Goal: Transaction & Acquisition: Purchase product/service

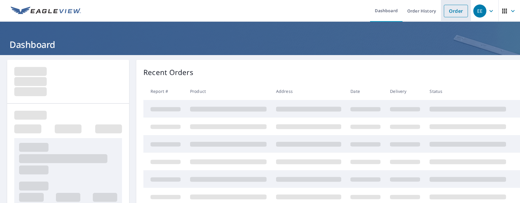
click at [452, 13] on link "Order" at bounding box center [455, 11] width 24 height 12
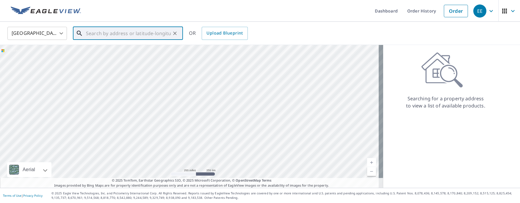
paste input "[STREET_ADDRESS][US_STATE]"
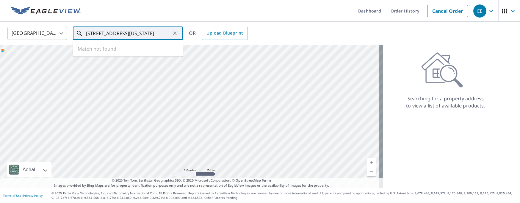
scroll to position [0, 23]
click at [112, 53] on span "1003 Deschutes Dr" at bounding box center [131, 50] width 93 height 7
type input "[STREET_ADDRESS][US_STATE]"
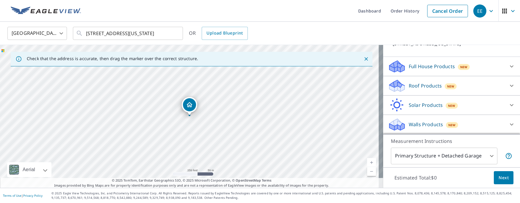
scroll to position [57, 0]
click at [408, 84] on p "Roof Products" at bounding box center [424, 85] width 33 height 7
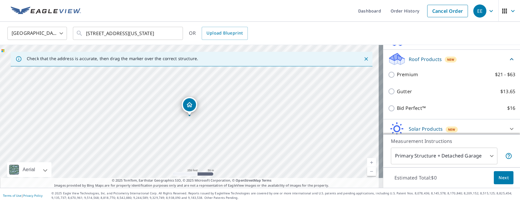
scroll to position [86, 0]
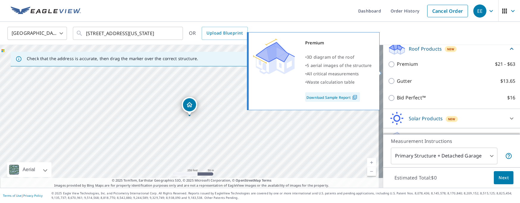
click at [388, 68] on input "Premium $21 - $63" at bounding box center [392, 64] width 9 height 7
checkbox input "true"
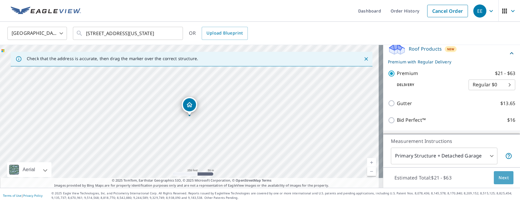
click at [498, 177] on span "Next" at bounding box center [503, 177] width 10 height 7
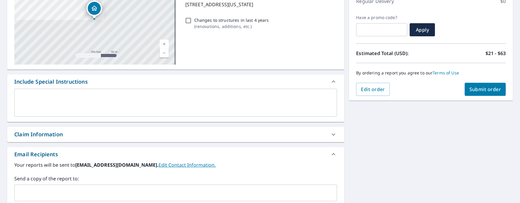
scroll to position [149, 0]
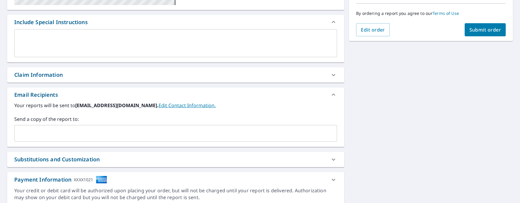
click at [102, 134] on input "text" at bounding box center [171, 133] width 308 height 11
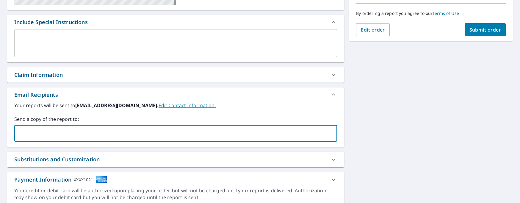
type input "[EMAIL_ADDRESS][DOMAIN_NAME]"
click at [481, 29] on span "Submit order" at bounding box center [485, 29] width 32 height 7
checkbox input "true"
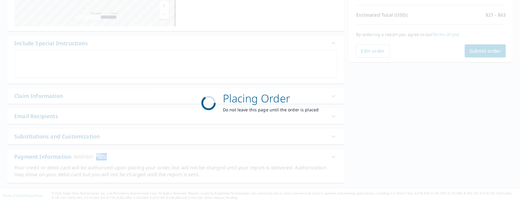
scroll to position [128, 0]
